Goal: Check status: Check status

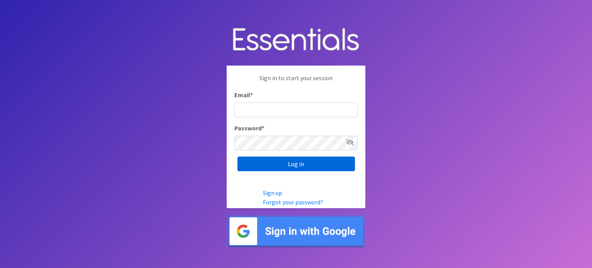
type input "[EMAIL_ADDRESS][DOMAIN_NAME]"
click at [279, 163] on input "Log in" at bounding box center [296, 164] width 118 height 15
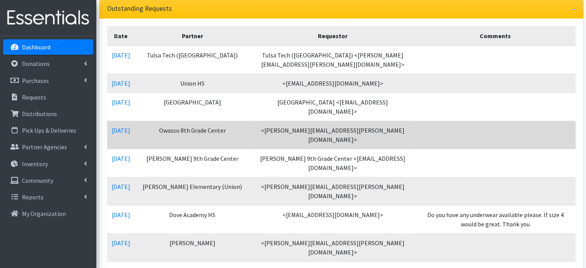
scroll to position [154, 0]
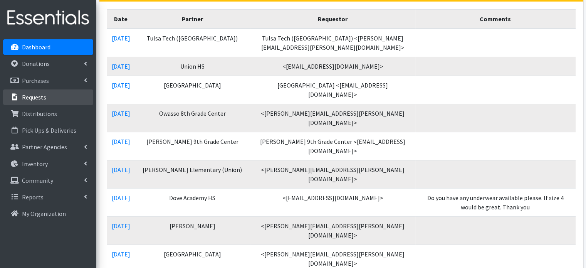
click at [37, 94] on p "Requests" at bounding box center [34, 97] width 24 height 8
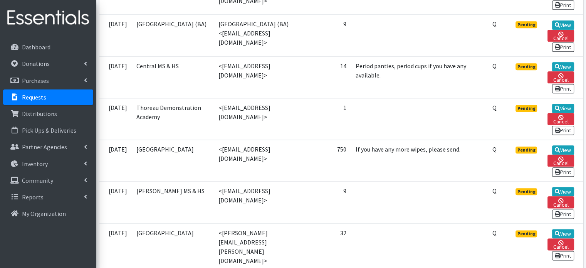
scroll to position [887, 0]
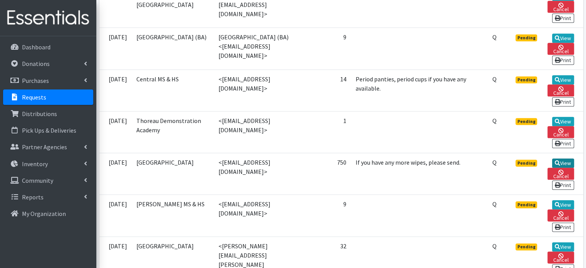
click at [562, 158] on link "View" at bounding box center [563, 162] width 22 height 9
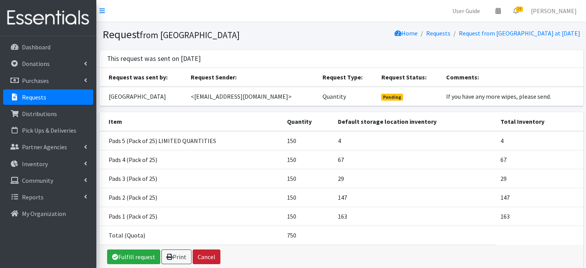
click at [204, 256] on button "Cancel" at bounding box center [207, 256] width 28 height 15
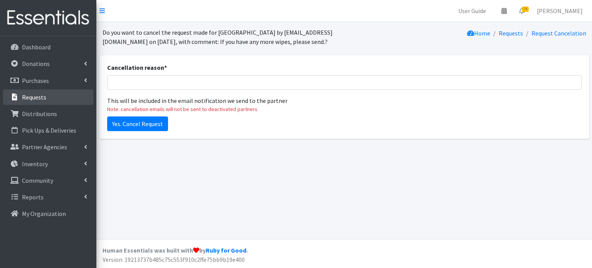
click at [32, 101] on p "Requests" at bounding box center [34, 97] width 24 height 8
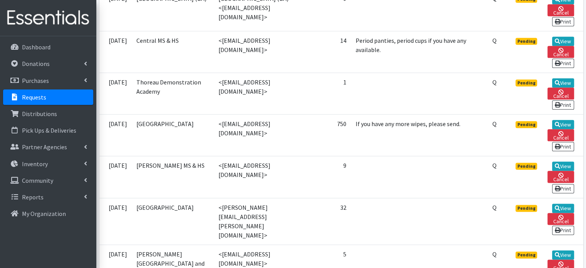
scroll to position [887, 0]
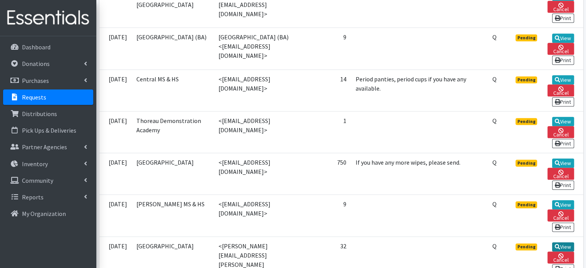
click at [561, 242] on link "View" at bounding box center [563, 246] width 22 height 9
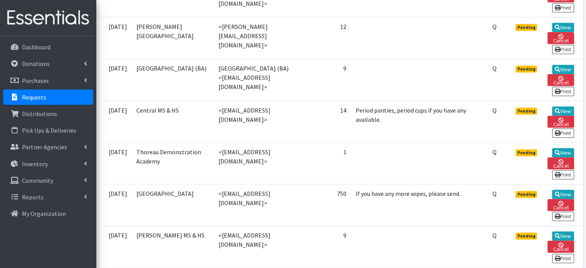
scroll to position [856, 0]
click at [564, 148] on link "View" at bounding box center [563, 152] width 22 height 9
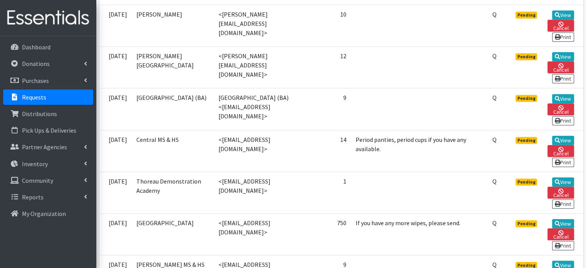
scroll to position [826, 0]
click at [563, 136] on link "View" at bounding box center [563, 140] width 22 height 9
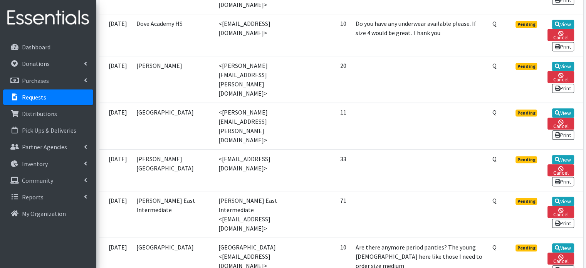
scroll to position [479, 0]
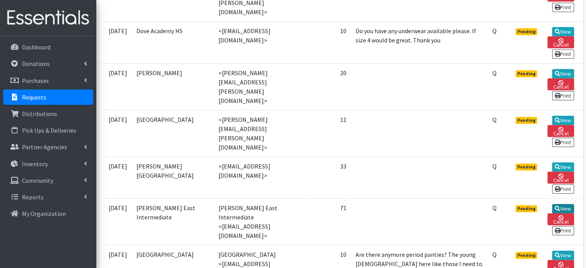
click at [560, 204] on link "View" at bounding box center [563, 208] width 22 height 9
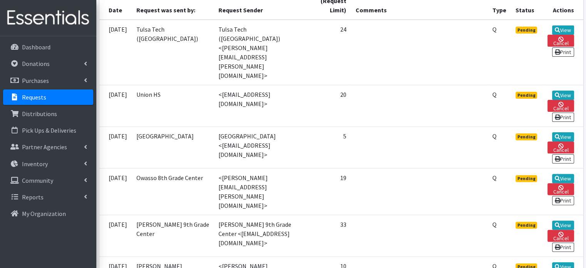
scroll to position [159, 0]
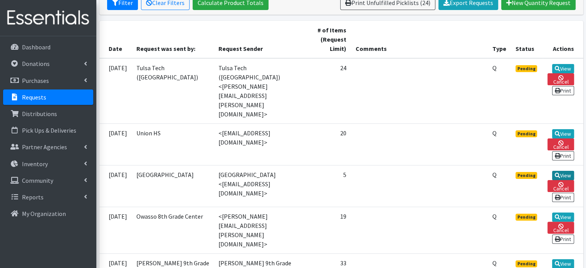
click at [564, 171] on link "View" at bounding box center [563, 175] width 22 height 9
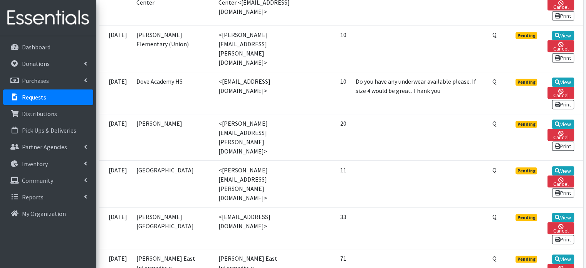
scroll to position [467, 0]
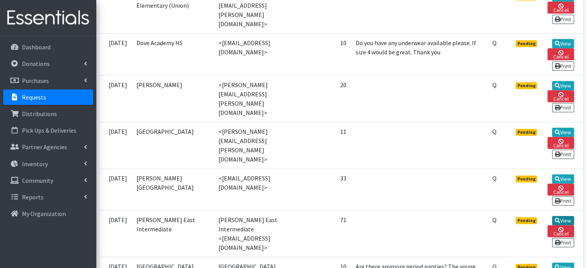
click at [564, 216] on link "View" at bounding box center [563, 220] width 22 height 9
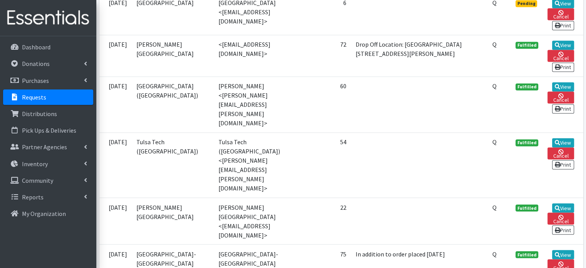
scroll to position [1304, 0]
